Goal: Information Seeking & Learning: Learn about a topic

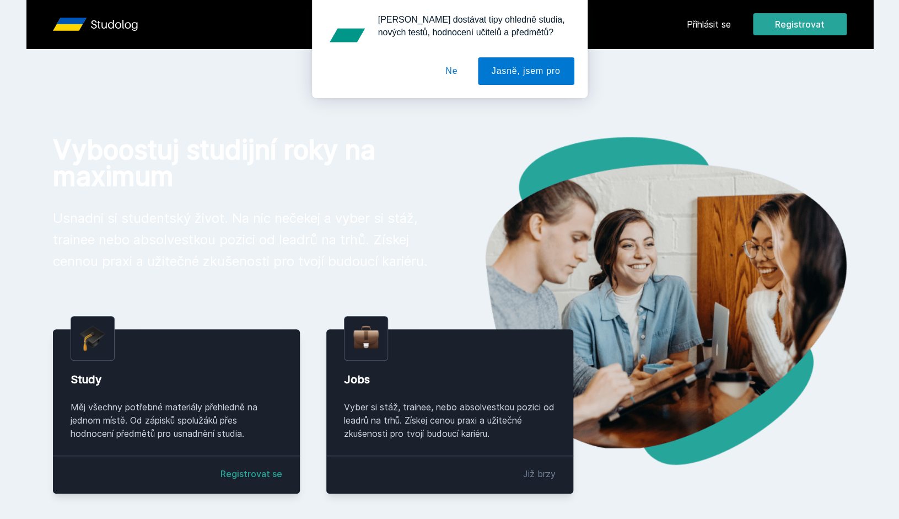
click at [449, 71] on button "Ne" at bounding box center [452, 71] width 40 height 28
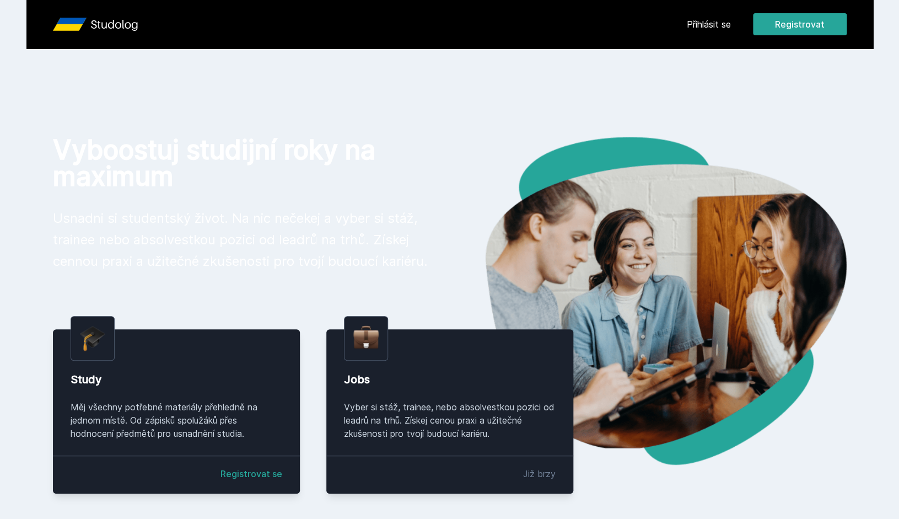
click at [718, 24] on link "Přihlásit se" at bounding box center [709, 24] width 44 height 13
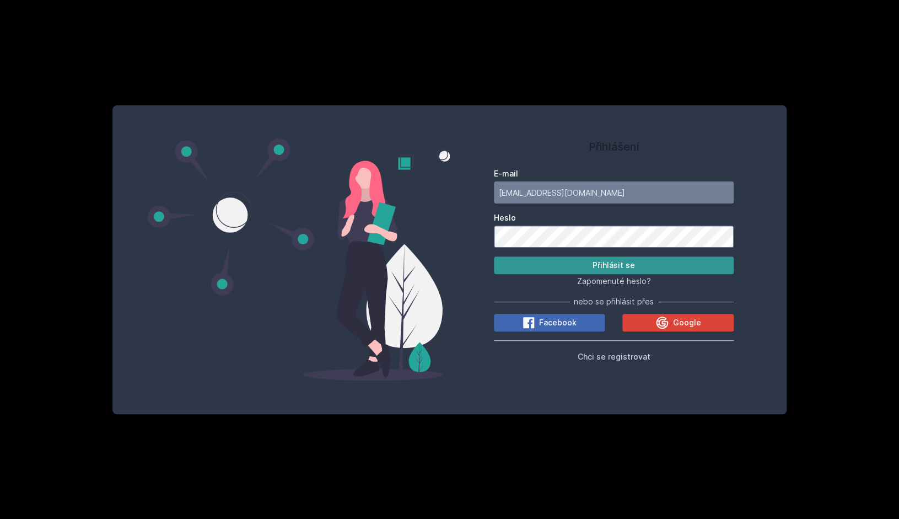
click at [608, 263] on button "Přihlásit se" at bounding box center [614, 265] width 240 height 18
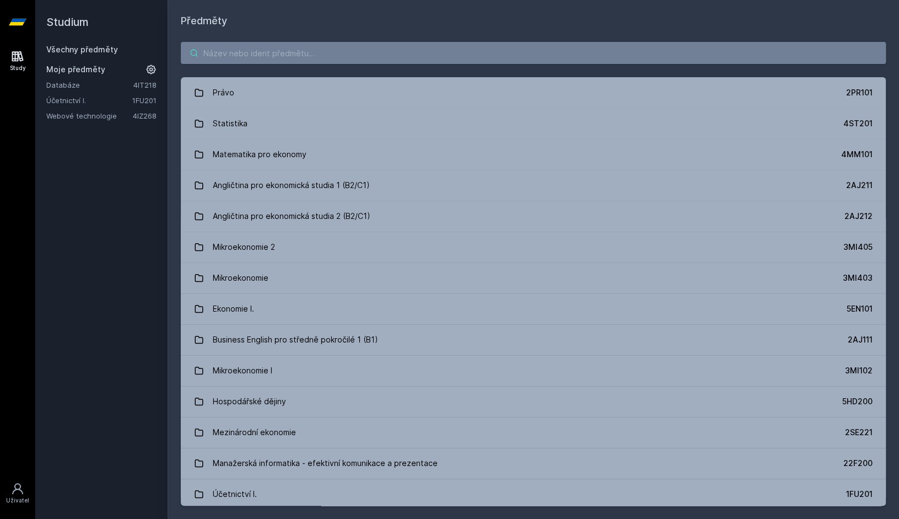
click at [237, 55] on input "search" at bounding box center [533, 53] width 705 height 22
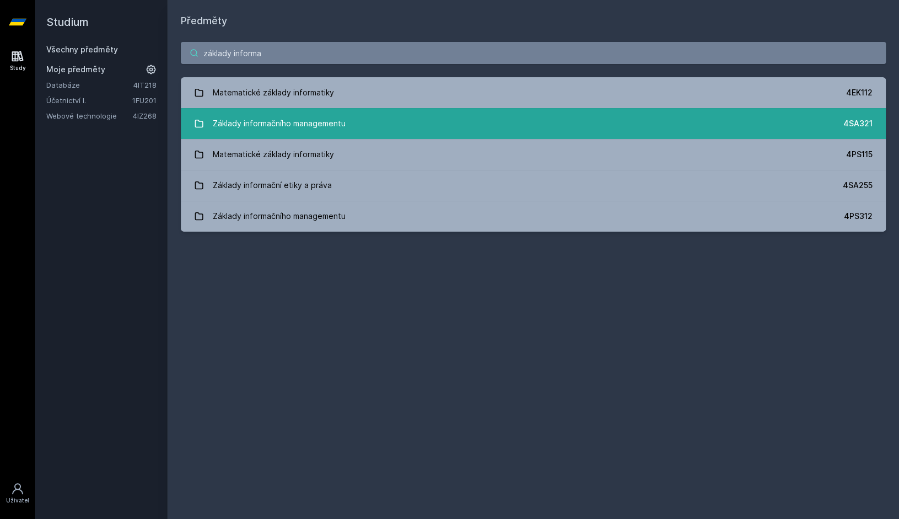
type input "základy informa"
click at [299, 120] on div "Základy informačního managementu" at bounding box center [279, 124] width 133 height 22
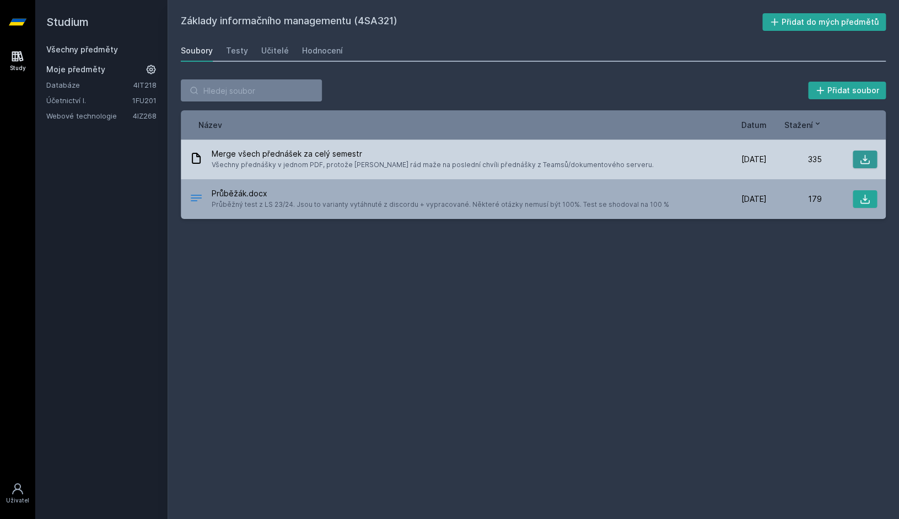
click at [870, 157] on icon at bounding box center [865, 159] width 11 height 11
